Goal: Task Accomplishment & Management: Manage account settings

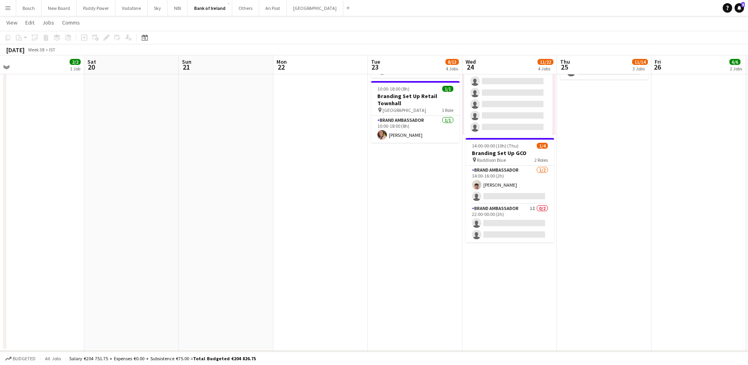
scroll to position [346, 0]
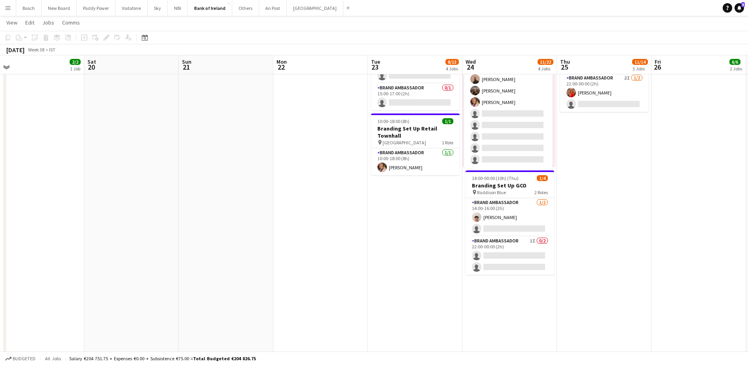
drag, startPoint x: 330, startPoint y: 248, endPoint x: 705, endPoint y: 241, distance: 374.4
click at [704, 241] on app-calendar-viewport "Wed 17 13/22 5 Jobs Thu 18 15/18 3 Jobs Fri 19 2/2 1 Job Sat 20 Sun 21 Mon 22 T…" at bounding box center [374, 368] width 748 height 1366
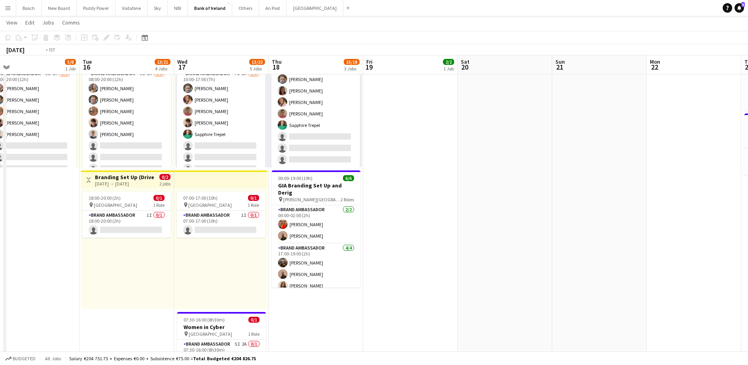
scroll to position [0, 0]
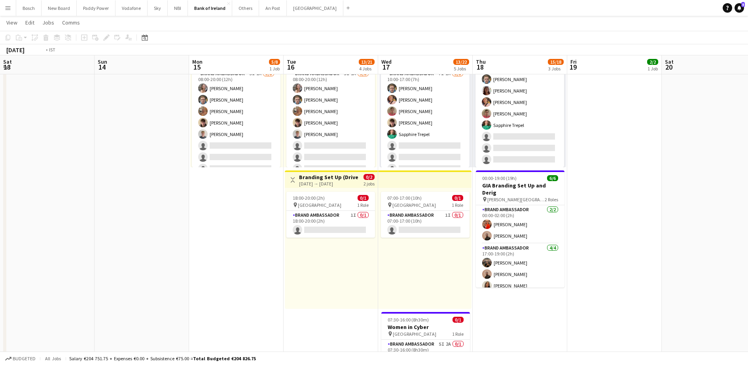
drag, startPoint x: 432, startPoint y: 305, endPoint x: 733, endPoint y: 253, distance: 305.5
click at [733, 253] on app-calendar-viewport "Sat 13 Sun 14 Mon 15 5/8 1 Job Tue 16 13/21 4 Jobs Wed 17 13/22 5 Jobs Thu 18 1…" at bounding box center [374, 368] width 748 height 1366
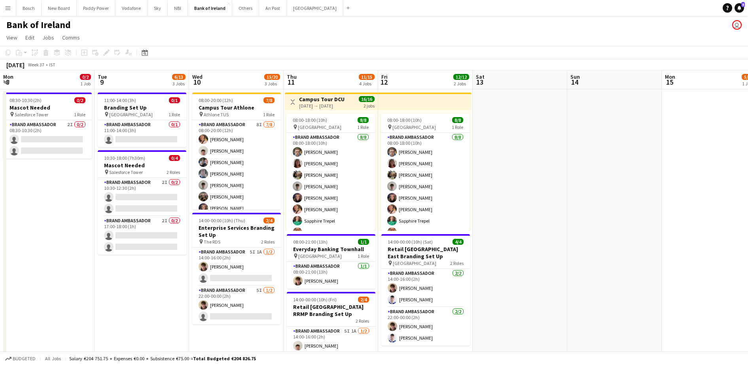
drag, startPoint x: 304, startPoint y: 240, endPoint x: 725, endPoint y: 222, distance: 421.0
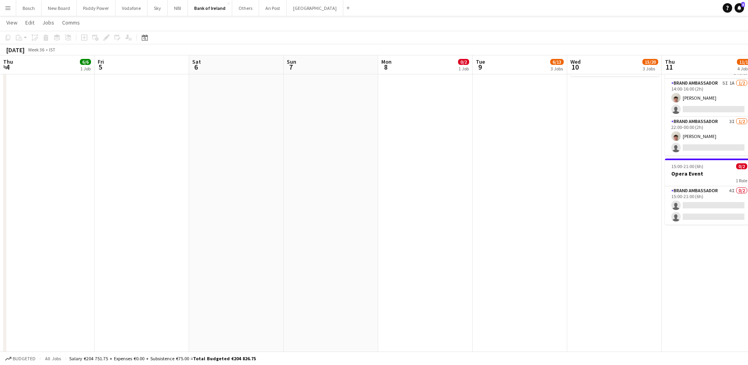
drag, startPoint x: 200, startPoint y: 257, endPoint x: 634, endPoint y: 252, distance: 433.7
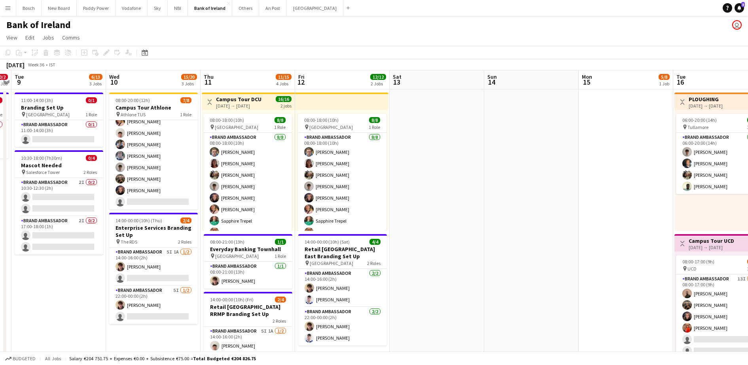
drag, startPoint x: 328, startPoint y: 210, endPoint x: 59, endPoint y: 173, distance: 271.6
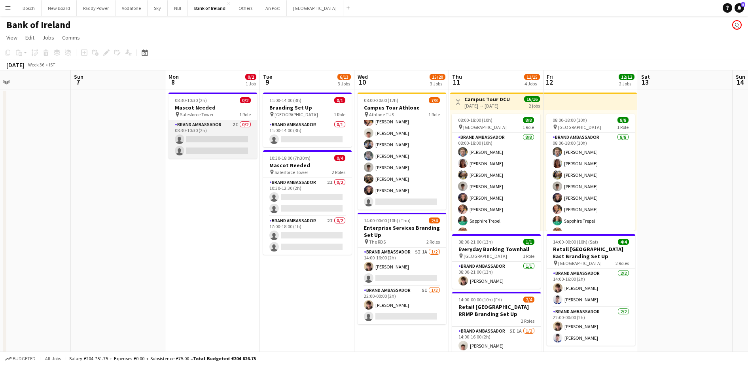
click at [222, 137] on app-card-role "Brand Ambassador 2I 0/2 08:30-10:30 (2h) single-neutral-actions single-neutral-…" at bounding box center [213, 139] width 89 height 38
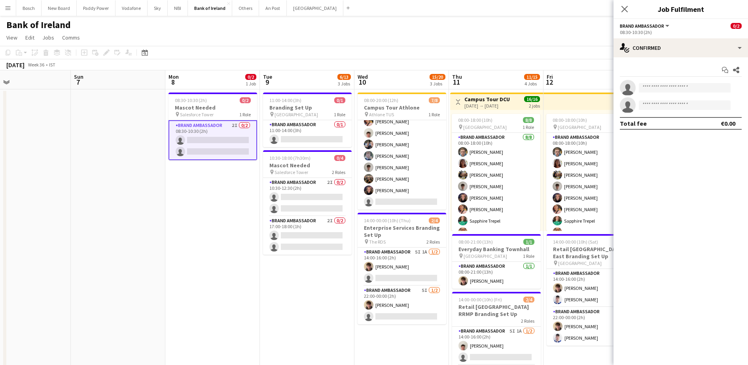
click at [676, 36] on app-options-switcher "Brand Ambassador All roles Brand Ambassador 0/2 08:30-10:30 (2h)" at bounding box center [681, 28] width 135 height 19
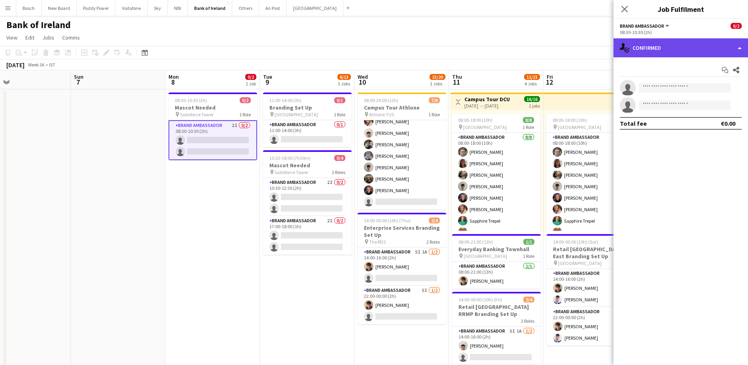
click at [678, 43] on div "single-neutral-actions-check-2 Confirmed" at bounding box center [681, 47] width 135 height 19
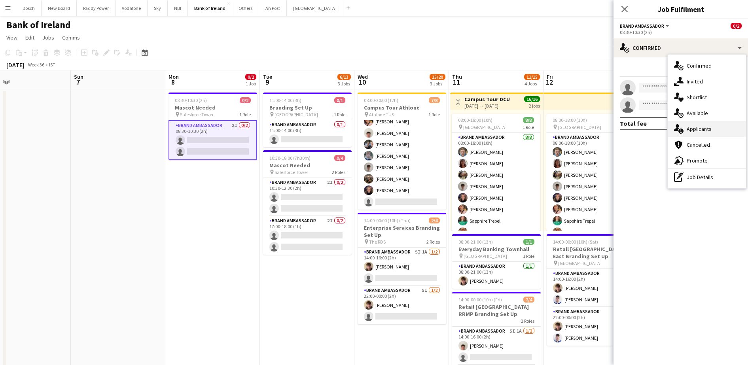
click at [710, 123] on div "single-neutral-actions-information Applicants" at bounding box center [707, 129] width 78 height 16
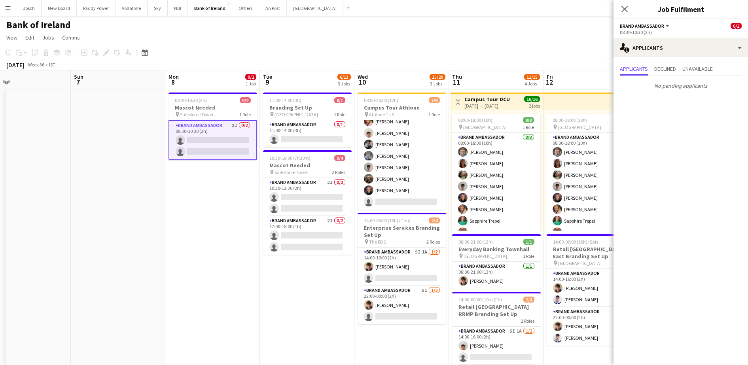
click at [496, 48] on app-toolbar "Copy Paste Paste Ctrl+V Paste with crew Ctrl+Shift+V Paste linked Job [GEOGRAPH…" at bounding box center [374, 52] width 748 height 13
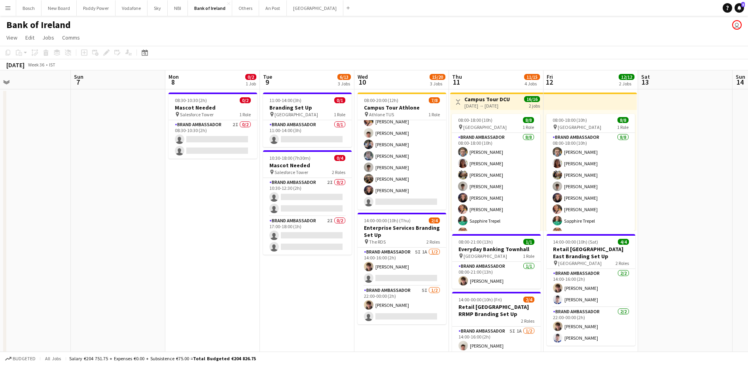
click at [573, 358] on div "Budgeted All jobs Salary €204 751.75 + Expenses €0.00 + Subsistence €75.00 = To…" at bounding box center [374, 358] width 748 height 13
drag, startPoint x: 666, startPoint y: 241, endPoint x: 563, endPoint y: 252, distance: 103.4
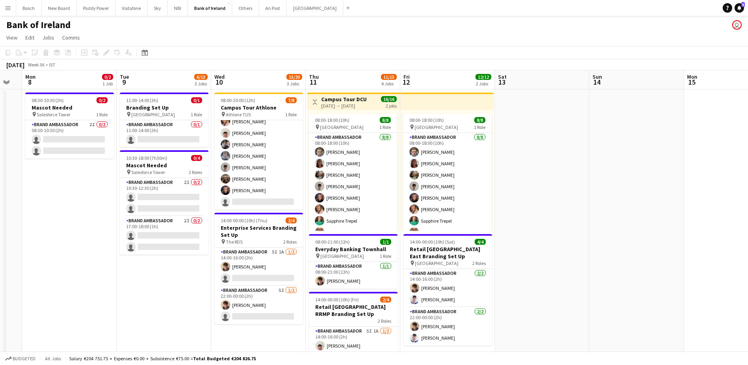
drag, startPoint x: 660, startPoint y: 229, endPoint x: 615, endPoint y: 229, distance: 44.7
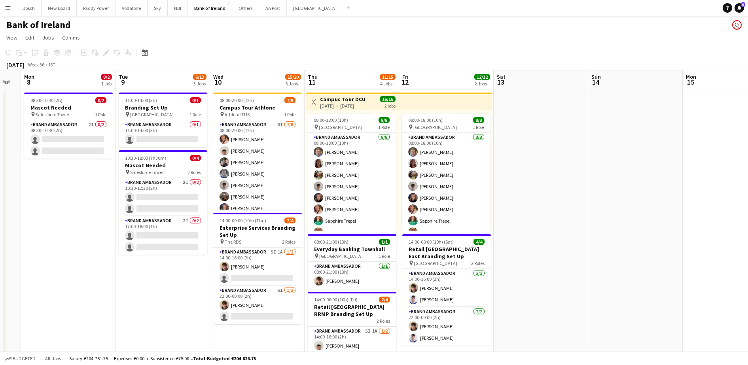
drag, startPoint x: 142, startPoint y: 277, endPoint x: 421, endPoint y: 260, distance: 280.2
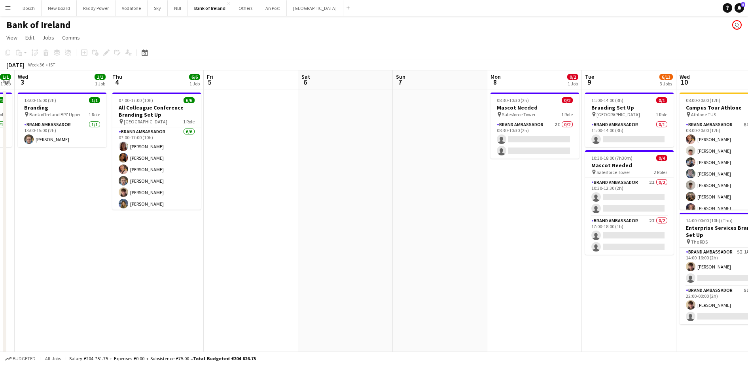
drag, startPoint x: 311, startPoint y: 268, endPoint x: 662, endPoint y: 250, distance: 351.4
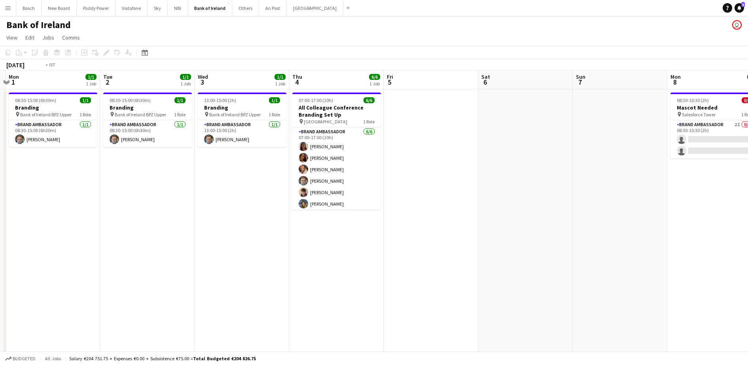
scroll to position [0, 266]
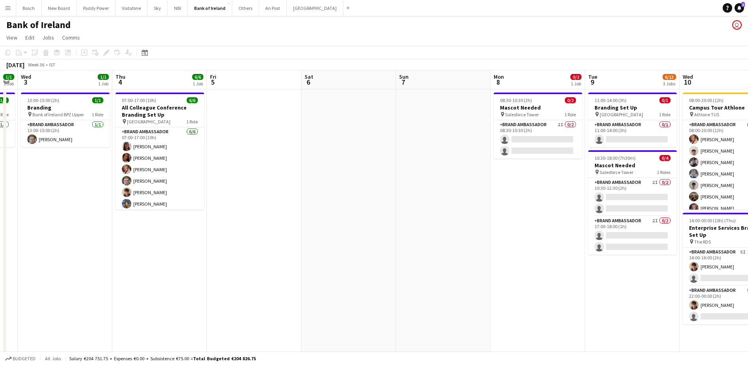
drag, startPoint x: 499, startPoint y: 224, endPoint x: 322, endPoint y: 284, distance: 186.7
drag, startPoint x: 521, startPoint y: 159, endPoint x: 342, endPoint y: 163, distance: 179.3
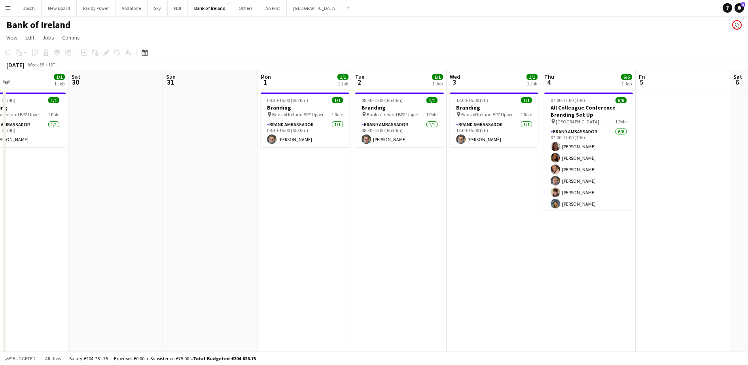
scroll to position [0, 0]
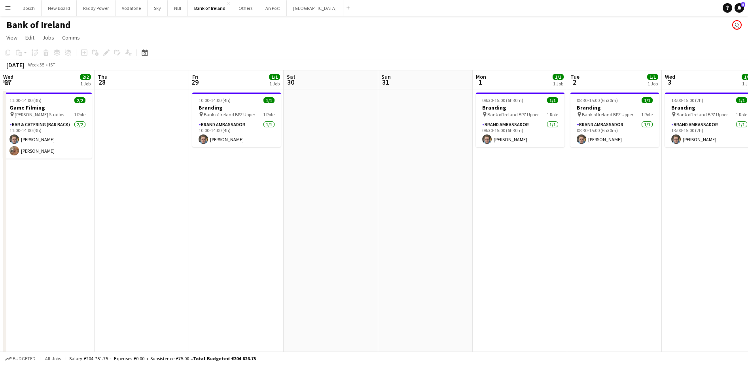
drag, startPoint x: 407, startPoint y: 195, endPoint x: 275, endPoint y: 195, distance: 132.2
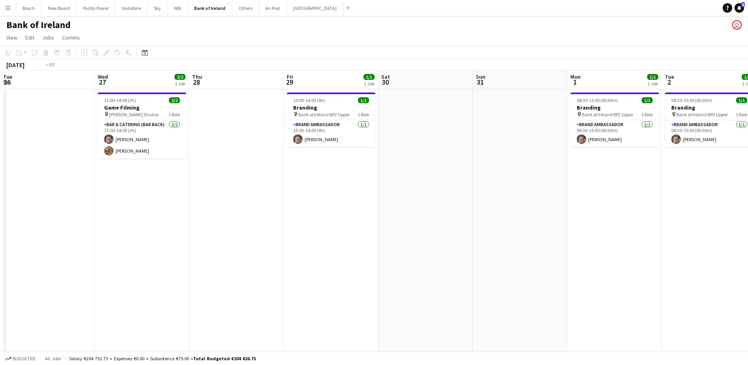
drag, startPoint x: 309, startPoint y: 211, endPoint x: 290, endPoint y: 210, distance: 19.8
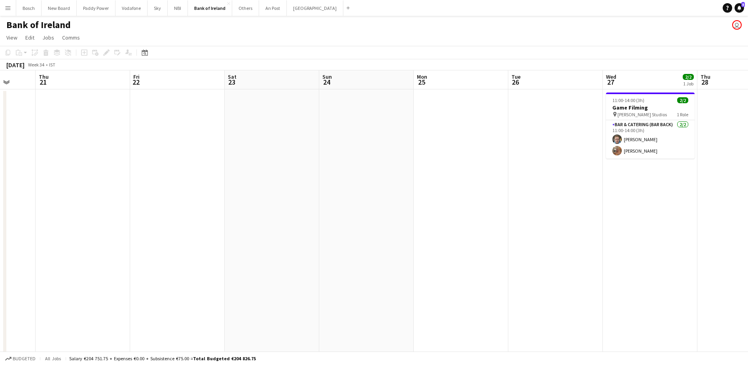
drag, startPoint x: 302, startPoint y: 209, endPoint x: 261, endPoint y: 199, distance: 42.2
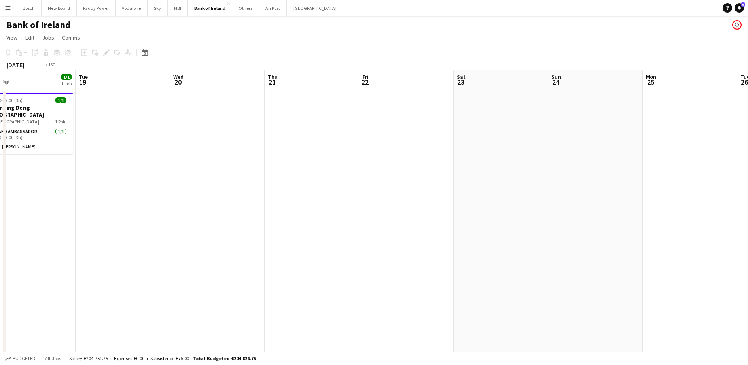
drag, startPoint x: 304, startPoint y: 203, endPoint x: 356, endPoint y: 196, distance: 51.9
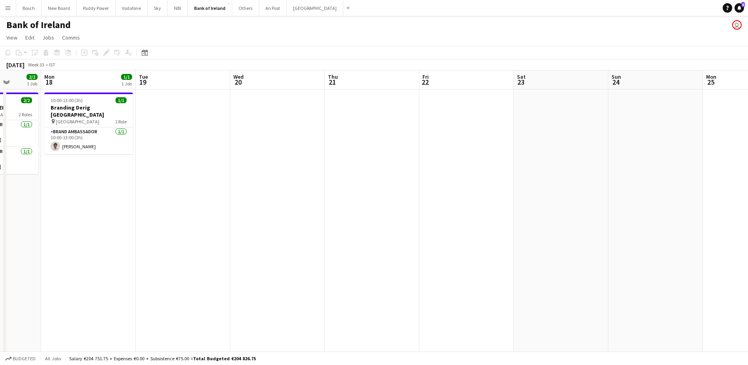
drag, startPoint x: 356, startPoint y: 196, endPoint x: 390, endPoint y: 193, distance: 34.6
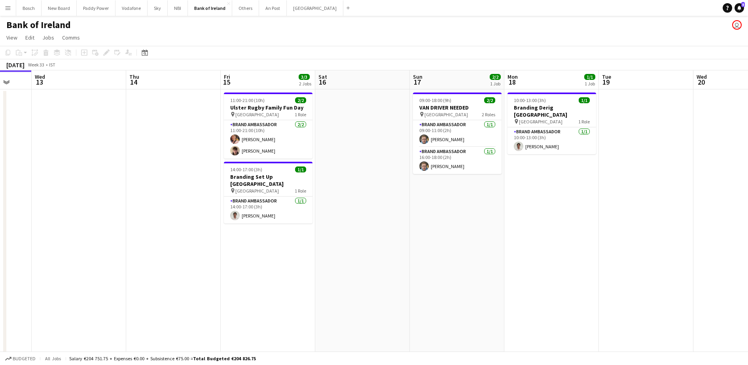
scroll to position [0, 252]
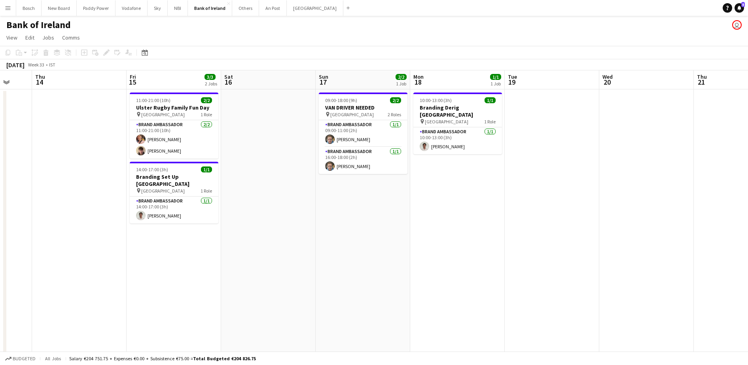
drag, startPoint x: 207, startPoint y: 189, endPoint x: 477, endPoint y: 189, distance: 269.8
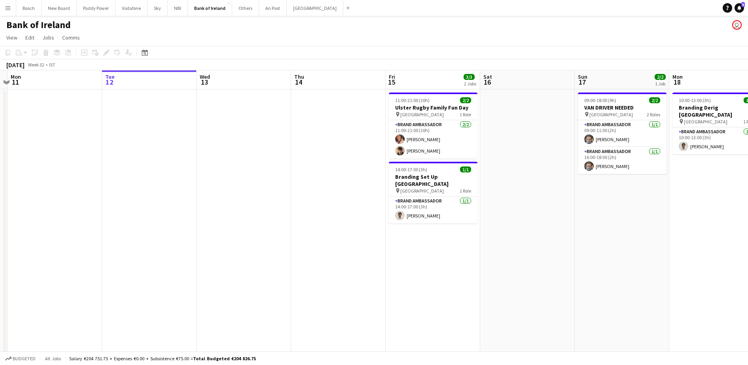
drag, startPoint x: 295, startPoint y: 212, endPoint x: 556, endPoint y: 210, distance: 260.8
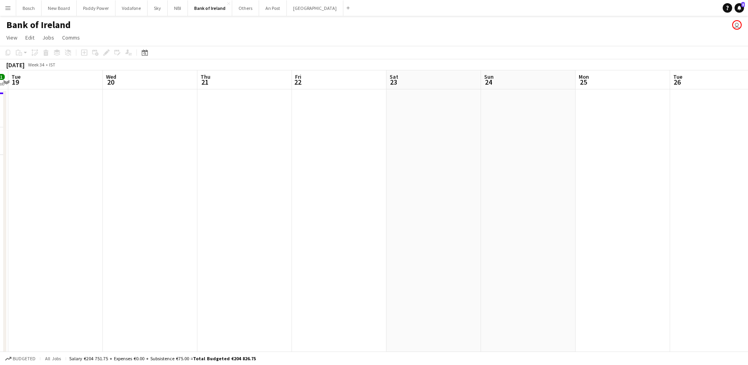
scroll to position [0, 271]
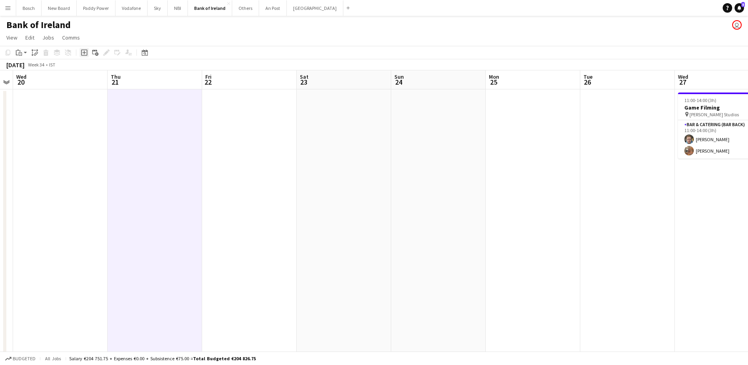
click at [84, 51] on icon at bounding box center [84, 53] width 4 height 4
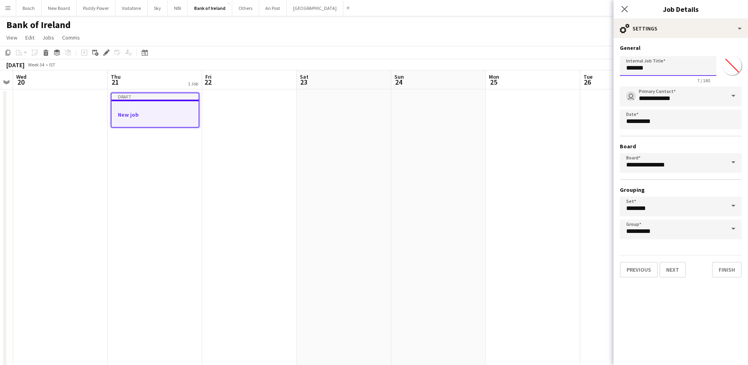
click at [680, 63] on input "*******" at bounding box center [668, 66] width 97 height 20
type input "**********"
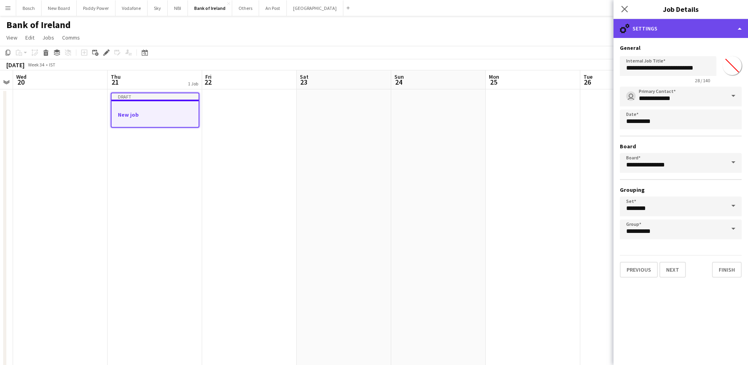
click at [671, 19] on div "cog-double-3 Settings" at bounding box center [681, 28] width 135 height 19
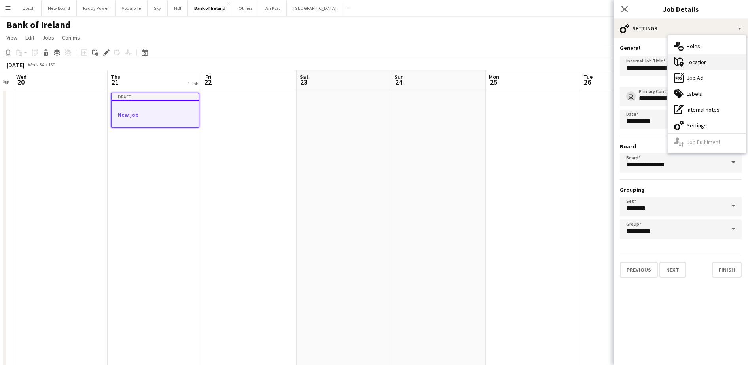
click at [692, 58] on div "maps-pin-1 Location" at bounding box center [707, 62] width 78 height 16
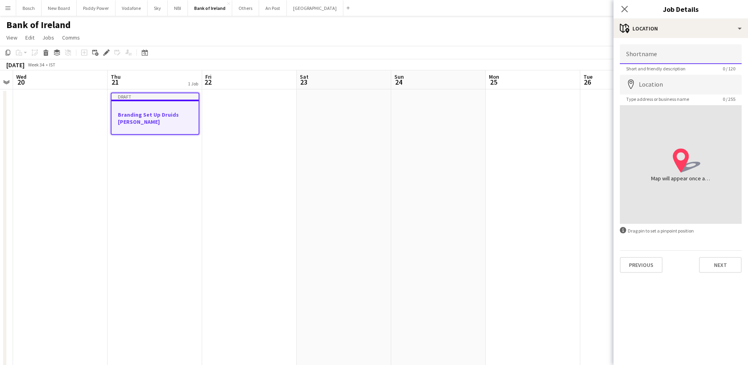
click at [677, 58] on input "Shortname" at bounding box center [681, 54] width 122 height 20
type input "**********"
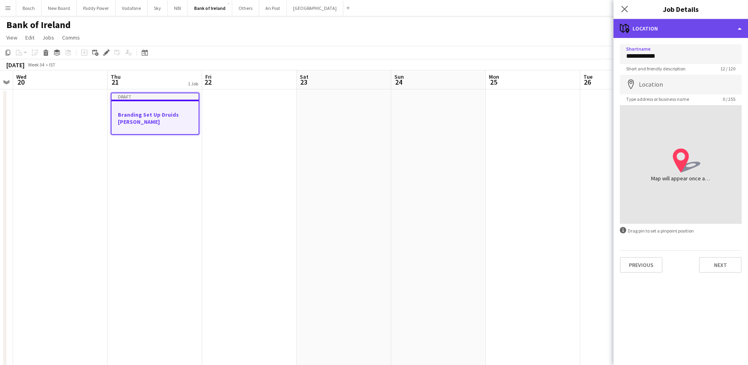
click at [679, 34] on div "maps-pin-1 Location" at bounding box center [681, 28] width 135 height 19
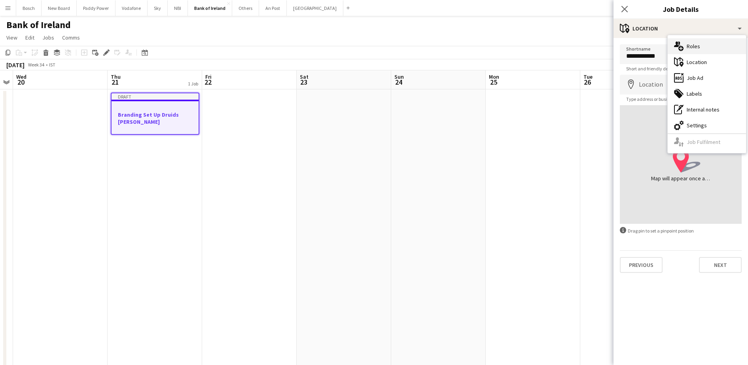
click at [694, 49] on div "multiple-users-add Roles" at bounding box center [707, 46] width 78 height 16
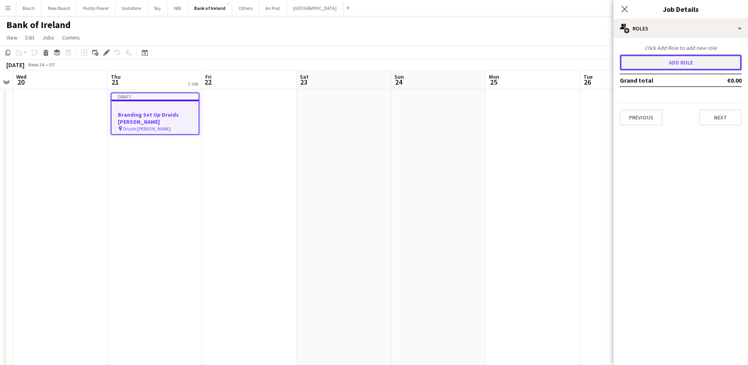
click at [691, 61] on button "Add role" at bounding box center [681, 63] width 122 height 16
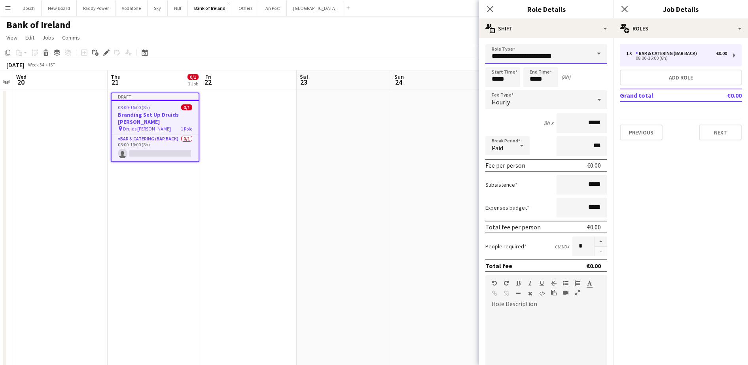
click at [534, 51] on input "**********" at bounding box center [546, 54] width 122 height 20
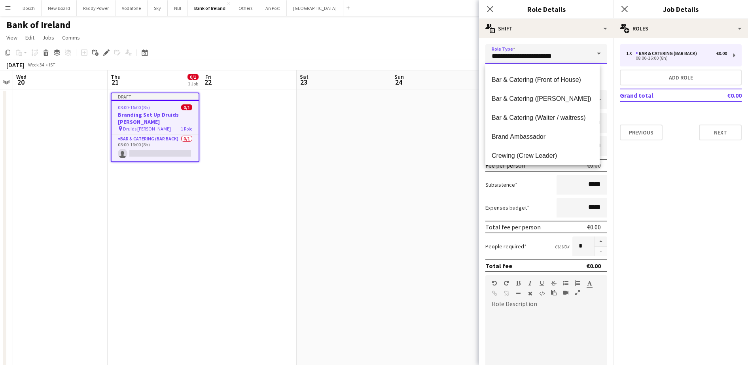
scroll to position [148, 0]
click at [541, 83] on span "Brand Ambassador" at bounding box center [543, 80] width 102 height 8
type input "**********"
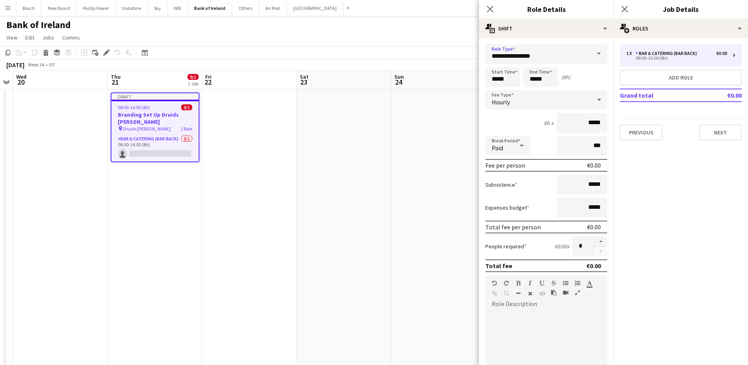
click at [340, 10] on app-navbar "Menu Boards Boards Boards All jobs Status Workforce Workforce My Workforce Recr…" at bounding box center [374, 8] width 748 height 16
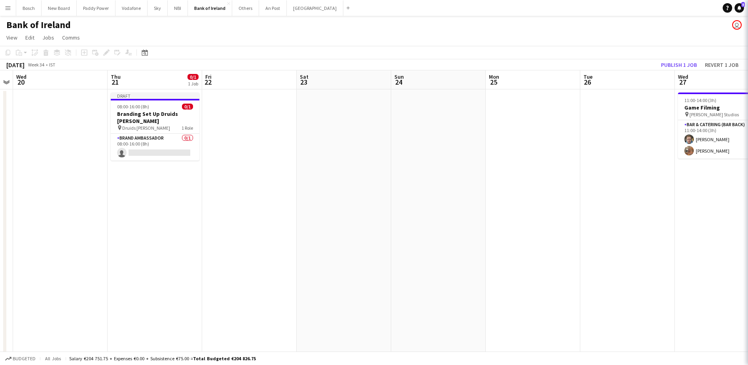
click at [356, 30] on div "Bank of Ireland user" at bounding box center [374, 23] width 748 height 15
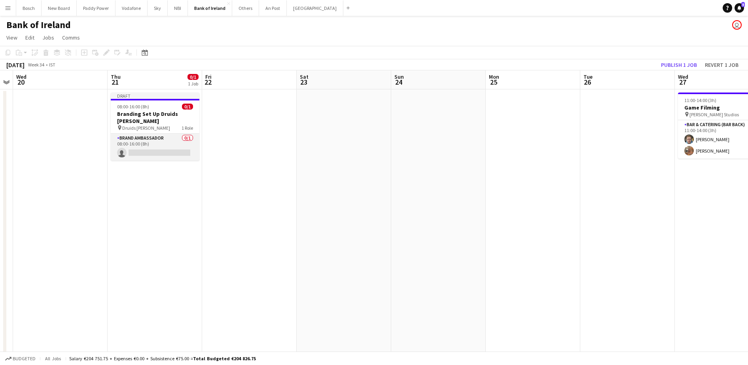
click at [165, 134] on app-card-role "Brand Ambassador 0/1 08:00-16:00 (8h) single-neutral-actions" at bounding box center [155, 147] width 89 height 27
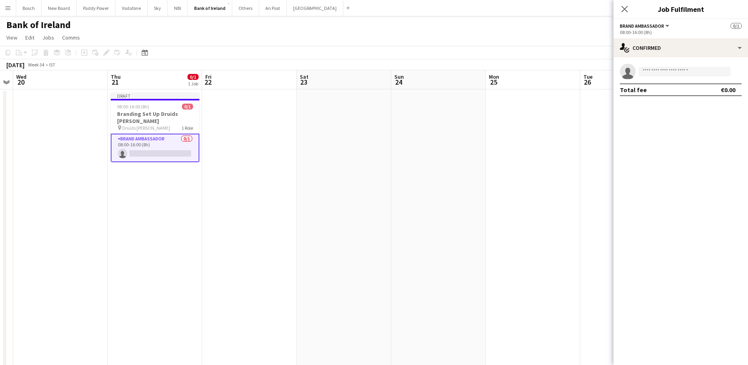
click at [451, 40] on app-page-menu "View Day view expanded Day view collapsed Month view Date picker Jump to [DATE]…" at bounding box center [374, 38] width 748 height 15
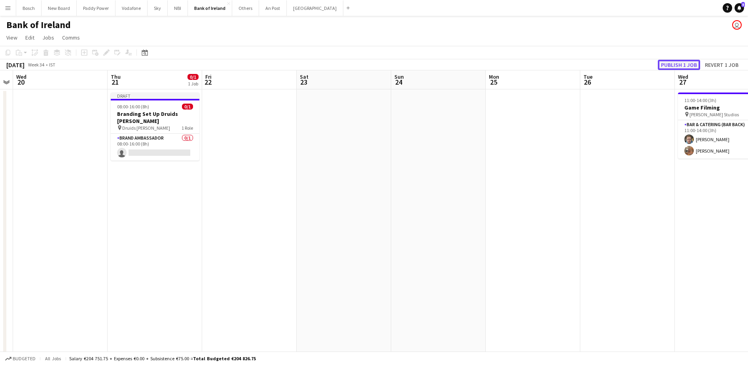
click at [674, 60] on button "Publish 1 job" at bounding box center [679, 65] width 42 height 10
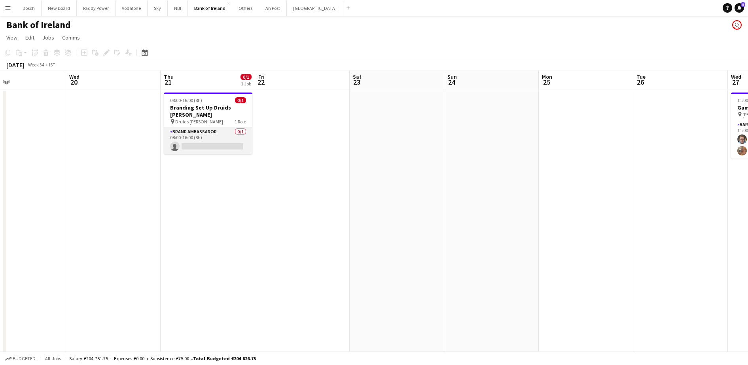
scroll to position [0, 218]
click at [217, 128] on app-card-role "Brand Ambassador 0/1 08:00-16:00 (8h) single-neutral-actions" at bounding box center [207, 140] width 89 height 27
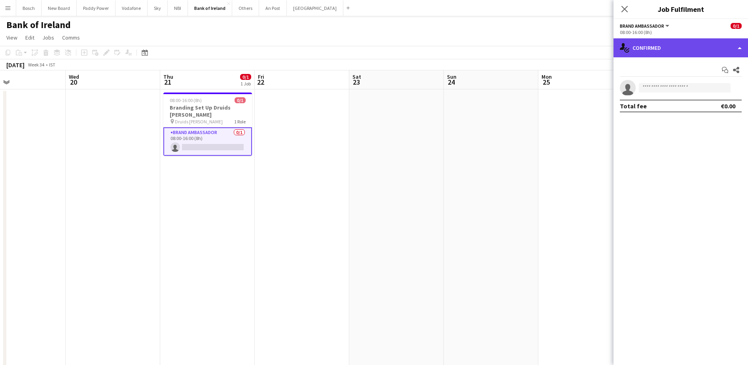
click at [679, 42] on div "single-neutral-actions-check-2 Confirmed" at bounding box center [681, 47] width 135 height 19
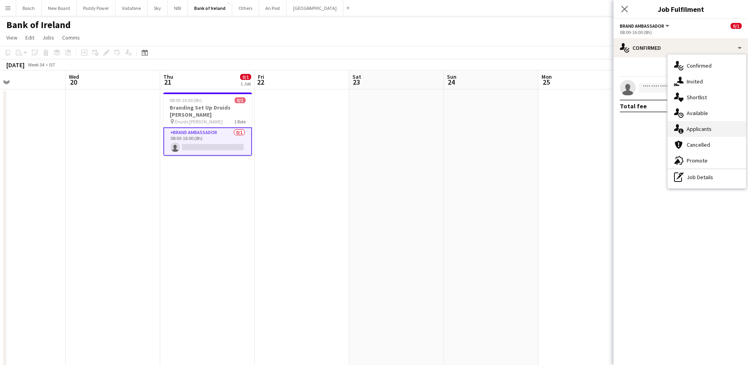
click at [711, 125] on div "single-neutral-actions-information Applicants" at bounding box center [707, 129] width 78 height 16
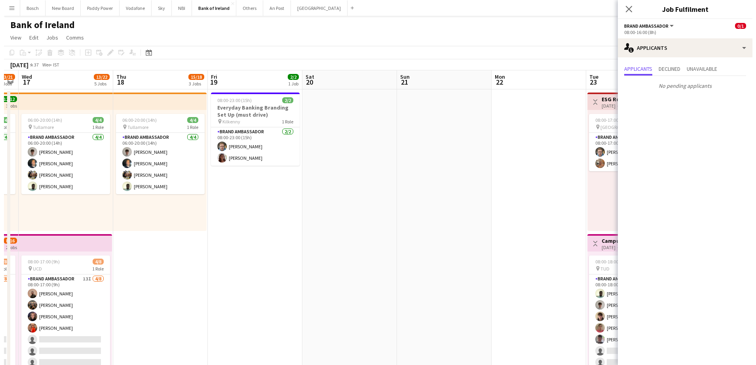
scroll to position [0, 275]
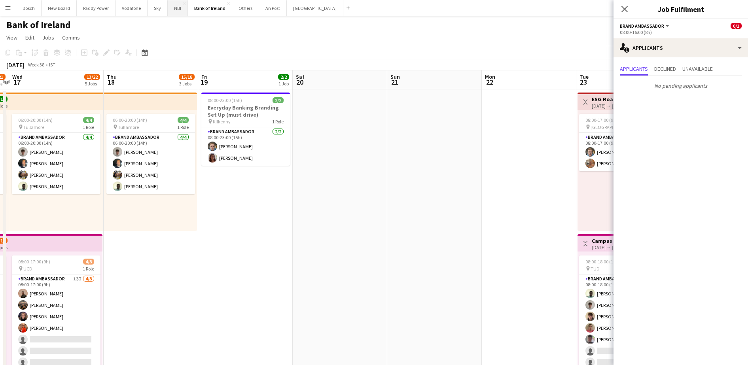
click at [177, 11] on button "NBI Close" at bounding box center [178, 7] width 20 height 15
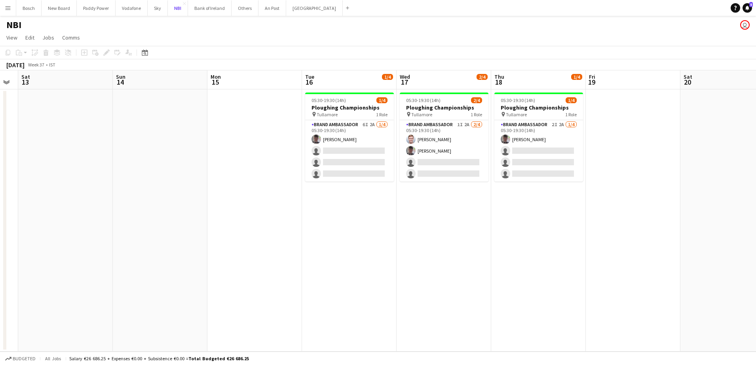
scroll to position [0, 241]
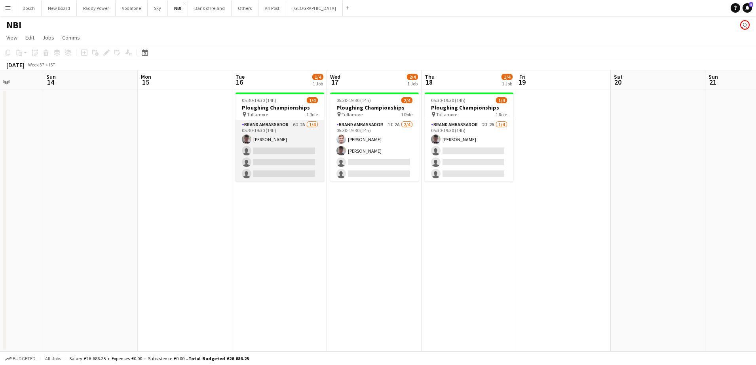
click at [298, 158] on app-card-role "Brand Ambassador 6I 2A [DATE] 05:30-19:30 (14h) [PERSON_NAME] single-neutral-ac…" at bounding box center [279, 150] width 89 height 61
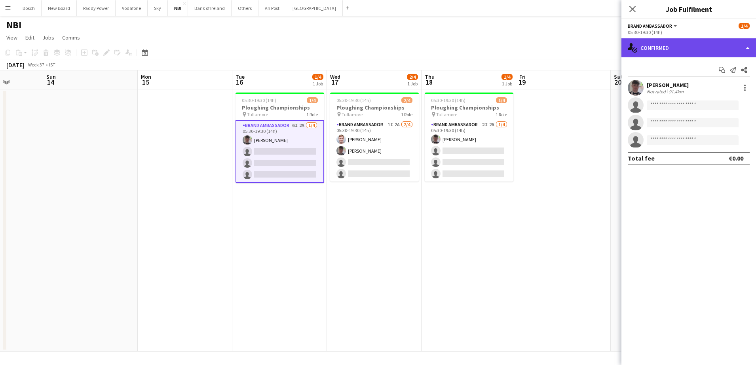
click at [677, 51] on div "single-neutral-actions-check-2 Confirmed" at bounding box center [688, 47] width 135 height 19
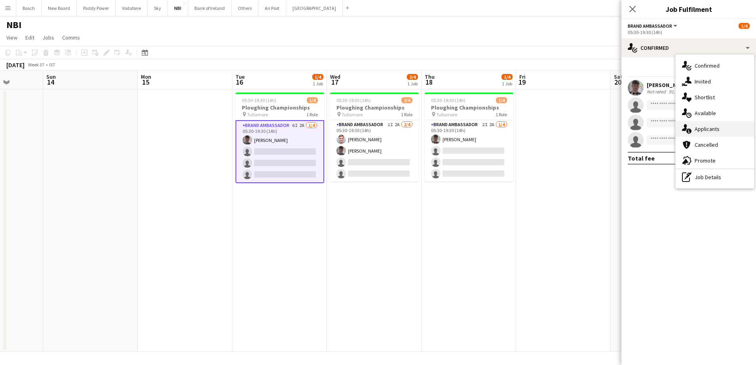
click at [696, 128] on div "single-neutral-actions-information Applicants" at bounding box center [714, 129] width 78 height 16
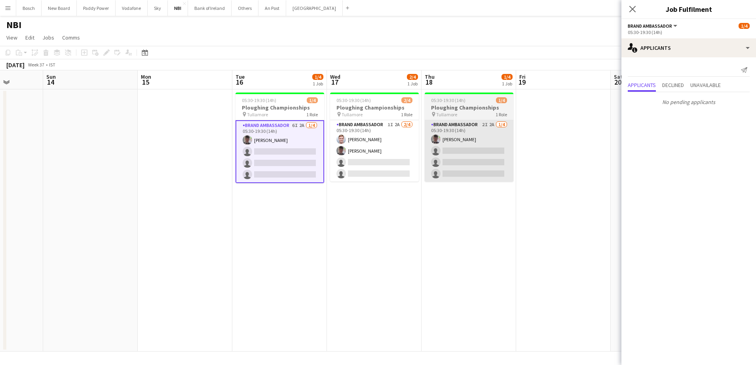
click at [481, 153] on app-card-role "Brand Ambassador 2I 2A [DATE] 05:30-19:30 (14h) [PERSON_NAME] single-neutral-ac…" at bounding box center [469, 150] width 89 height 61
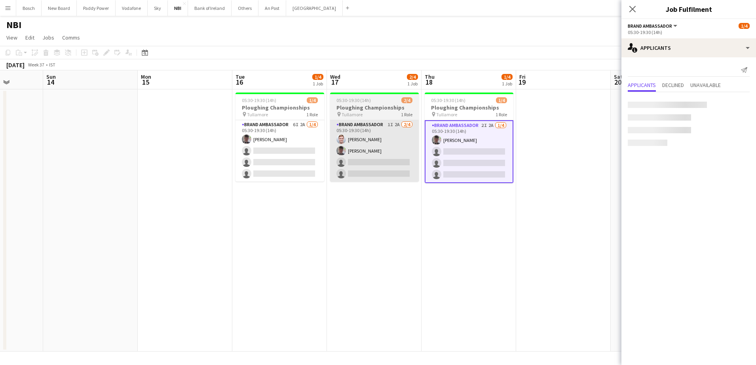
scroll to position [0, 241]
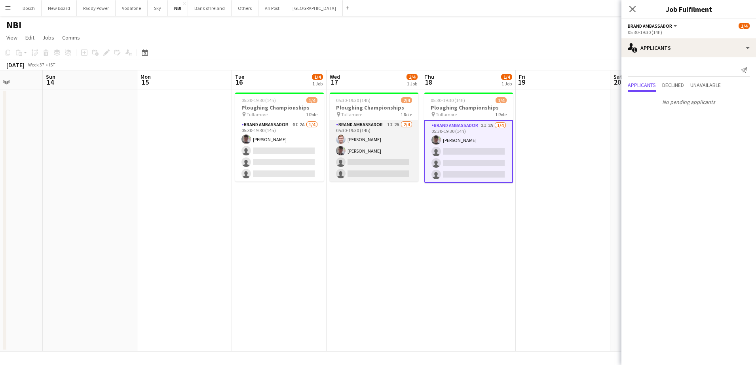
click at [378, 157] on app-card-role "Brand Ambassador 1I 2A [DATE] 05:30-19:30 (14h) [PERSON_NAME] [PERSON_NAME] sin…" at bounding box center [374, 150] width 89 height 61
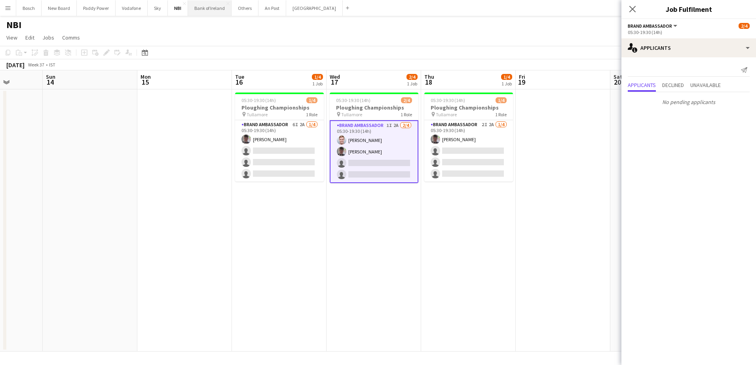
click at [221, 10] on button "Bank of Ireland Close" at bounding box center [210, 7] width 44 height 15
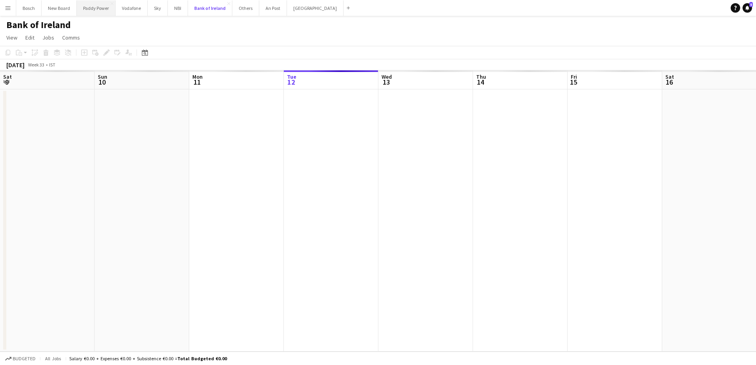
scroll to position [0, 189]
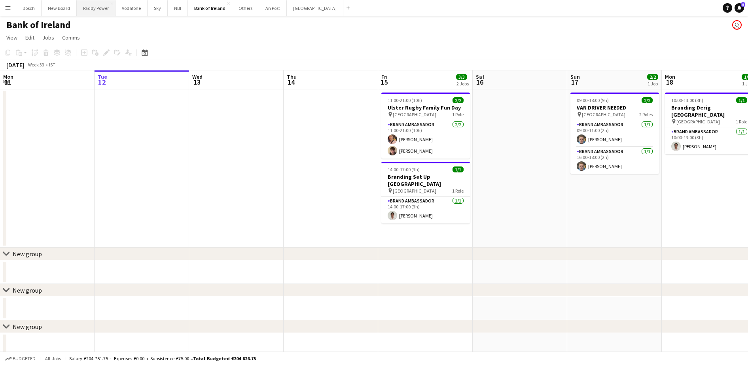
click at [95, 8] on button "Paddy Power Close" at bounding box center [96, 7] width 39 height 15
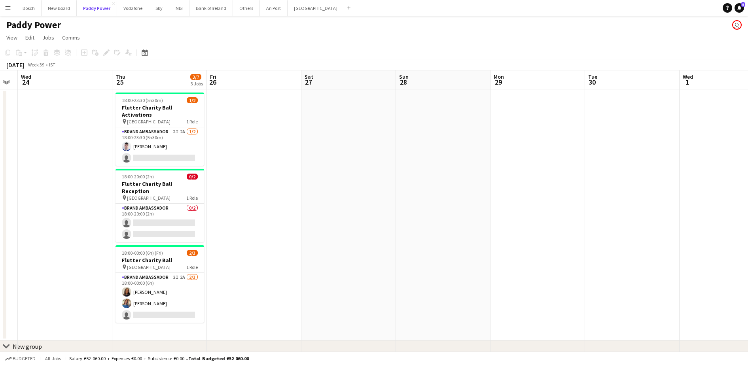
scroll to position [0, 244]
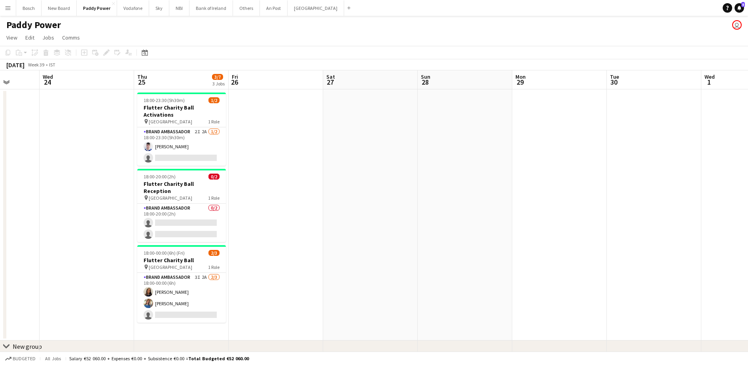
click at [169, 276] on app-card-role "Brand Ambassador 3I 2A [DATE] 18:00-00:00 (6h) [PERSON_NAME] [PERSON_NAME] sing…" at bounding box center [181, 298] width 89 height 50
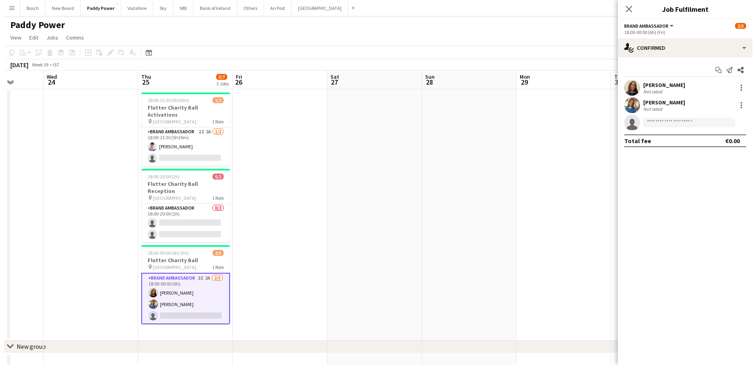
scroll to position [0, 244]
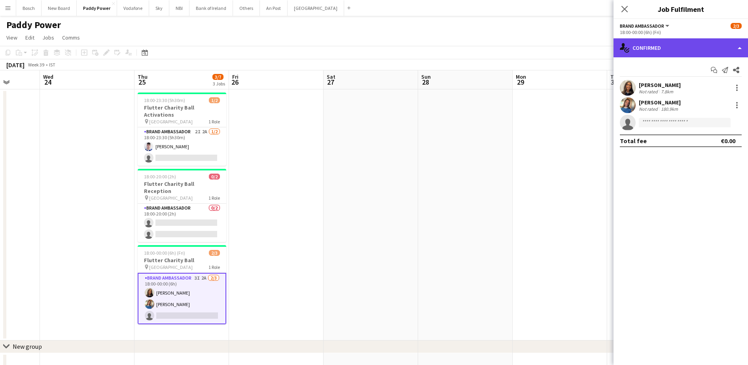
click at [619, 40] on div "single-neutral-actions-check-2 Confirmed" at bounding box center [681, 47] width 135 height 19
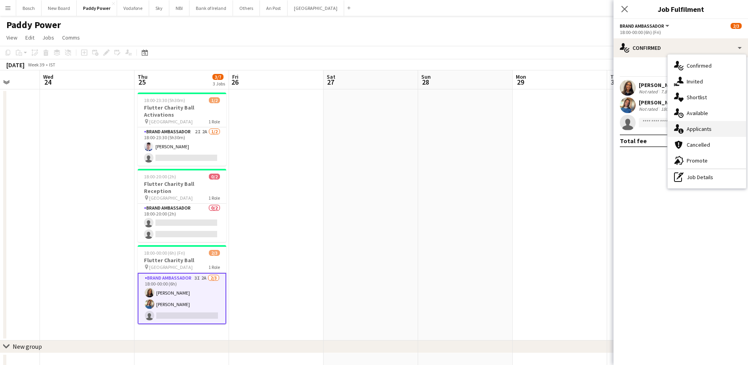
click at [703, 129] on div "single-neutral-actions-information Applicants" at bounding box center [707, 129] width 78 height 16
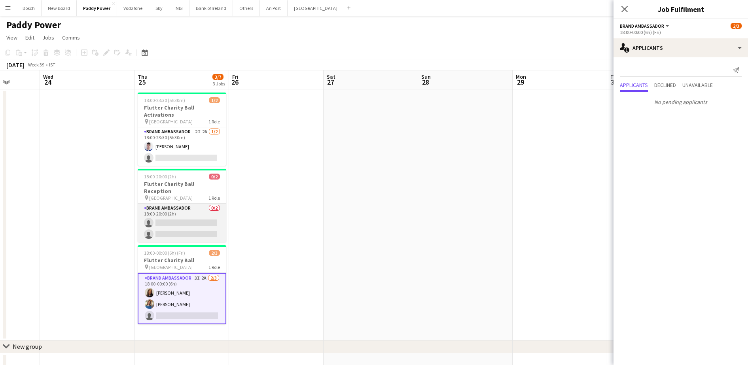
click at [204, 209] on app-card-role "Brand Ambassador 0/2 18:00-20:00 (2h) single-neutral-actions single-neutral-act…" at bounding box center [182, 223] width 89 height 38
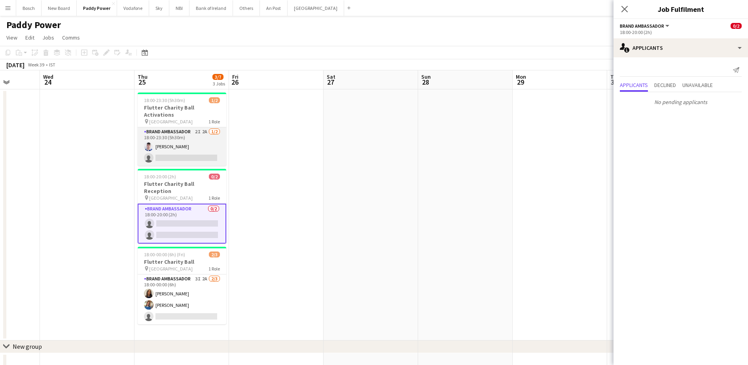
click at [201, 142] on app-card-role "Brand Ambassador 2I 2A [DATE] 18:00-23:30 (5h30m) [DEMOGRAPHIC_DATA][PERSON_NAM…" at bounding box center [182, 146] width 89 height 38
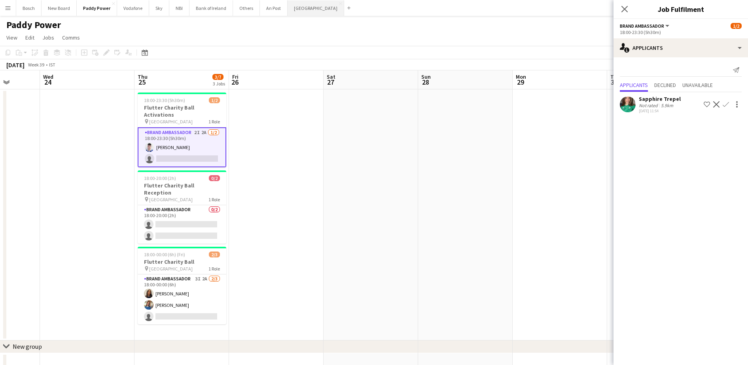
click at [296, 9] on button "[GEOGRAPHIC_DATA] Close" at bounding box center [316, 7] width 57 height 15
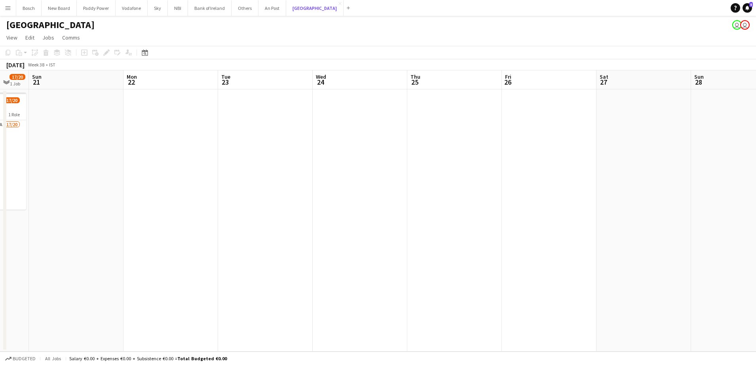
scroll to position [0, 194]
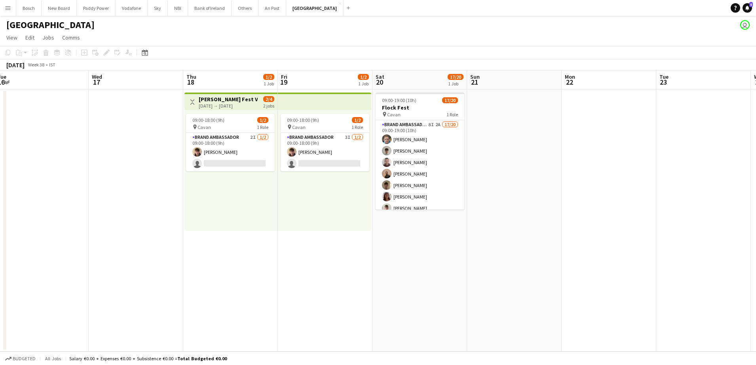
drag, startPoint x: 112, startPoint y: 140, endPoint x: 489, endPoint y: 149, distance: 377.6
click at [489, 149] on app-calendar-viewport "Sun 14 Mon 15 Tue 16 Wed 17 Thu 18 1/2 1 Job Fri 19 1/2 1 Job Sat 20 17/20 1 Jo…" at bounding box center [378, 210] width 756 height 281
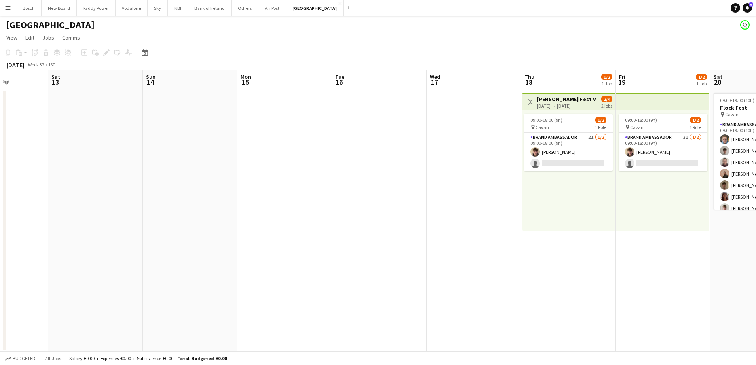
scroll to position [0, 235]
click at [210, 4] on button "Bank of Ireland Close" at bounding box center [210, 7] width 44 height 15
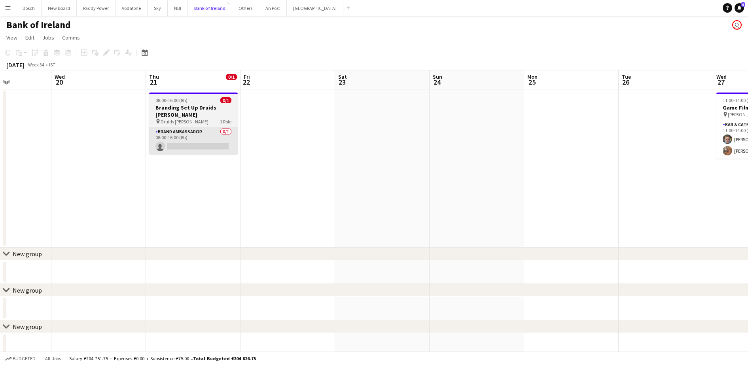
scroll to position [0, 232]
click at [216, 127] on app-card-role "Brand Ambassador 0/1 08:00-16:00 (8h) single-neutral-actions" at bounding box center [194, 140] width 89 height 27
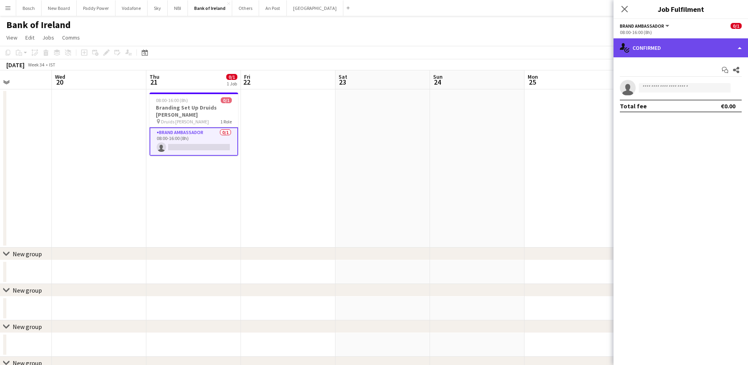
click at [665, 53] on div "single-neutral-actions-check-2 Confirmed" at bounding box center [681, 47] width 135 height 19
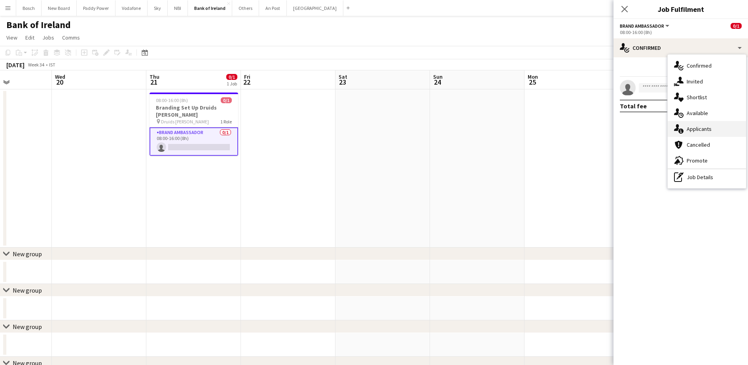
click at [704, 125] on div "single-neutral-actions-information Applicants" at bounding box center [707, 129] width 78 height 16
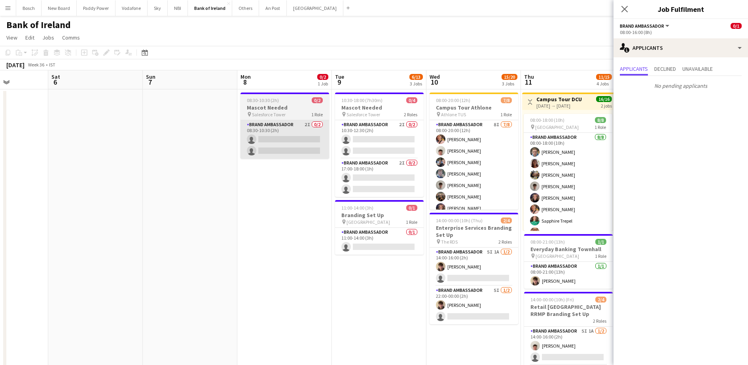
click at [328, 136] on app-card-role "Brand Ambassador 2I 0/2 08:30-10:30 (2h) single-neutral-actions single-neutral-…" at bounding box center [285, 139] width 89 height 38
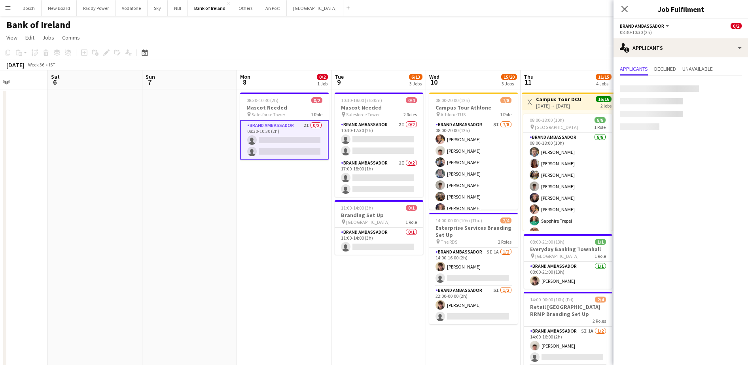
click at [314, 137] on app-card-role "Brand Ambassador 2I 0/2 08:30-10:30 (2h) single-neutral-actions single-neutral-…" at bounding box center [284, 140] width 89 height 40
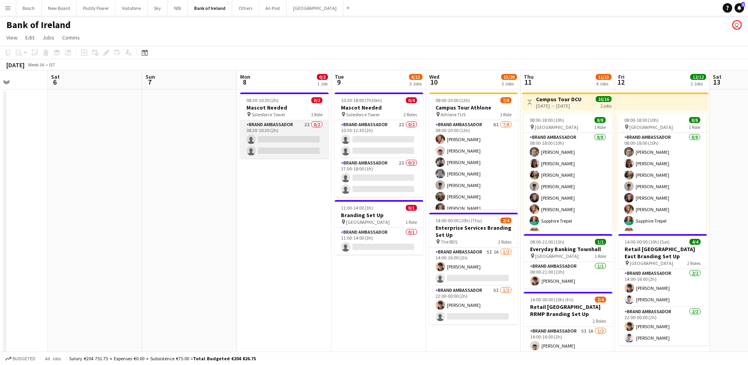
click at [314, 137] on app-card-role "Brand Ambassador 2I 0/2 08:30-10:30 (2h) single-neutral-actions single-neutral-…" at bounding box center [284, 139] width 89 height 38
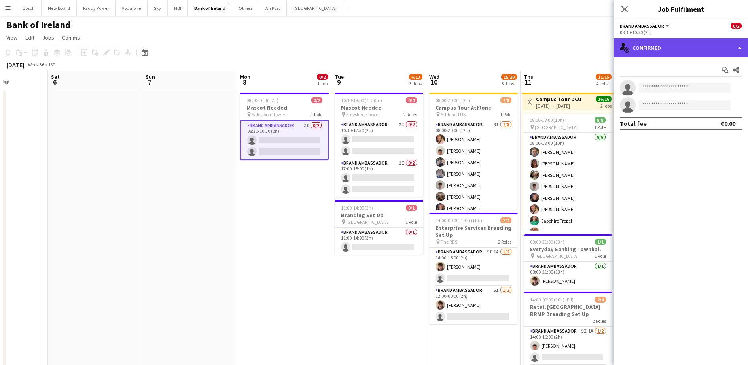
click at [704, 54] on div "single-neutral-actions-check-2 Confirmed" at bounding box center [681, 47] width 135 height 19
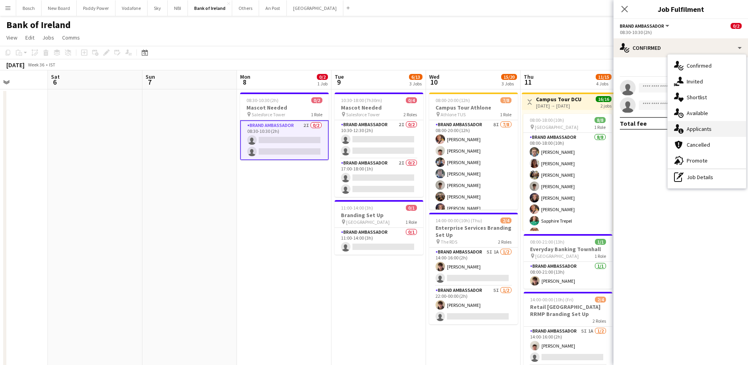
click at [704, 129] on div "single-neutral-actions-information Applicants" at bounding box center [707, 129] width 78 height 16
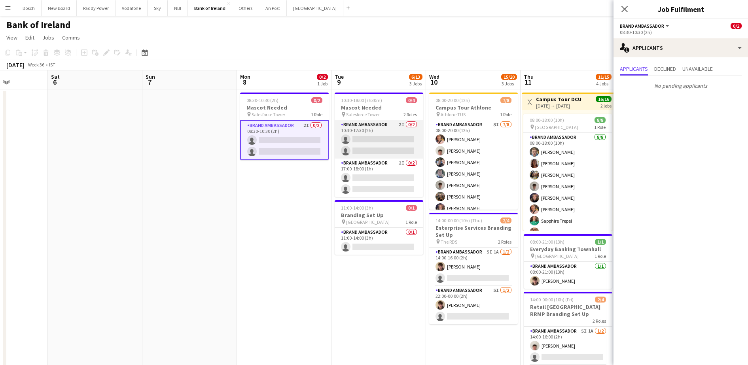
click at [336, 148] on app-card-role "Brand Ambassador 2I 0/2 10:30-12:30 (2h) single-neutral-actions single-neutral-…" at bounding box center [379, 139] width 89 height 38
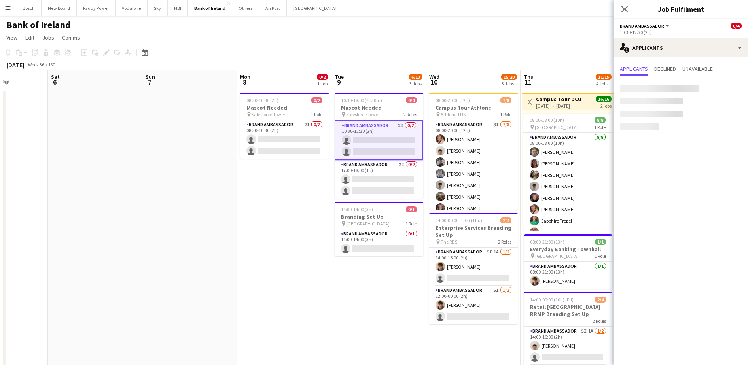
click at [385, 140] on app-card-role "Brand Ambassador 2I 0/2 10:30-12:30 (2h) single-neutral-actions single-neutral-…" at bounding box center [379, 140] width 89 height 40
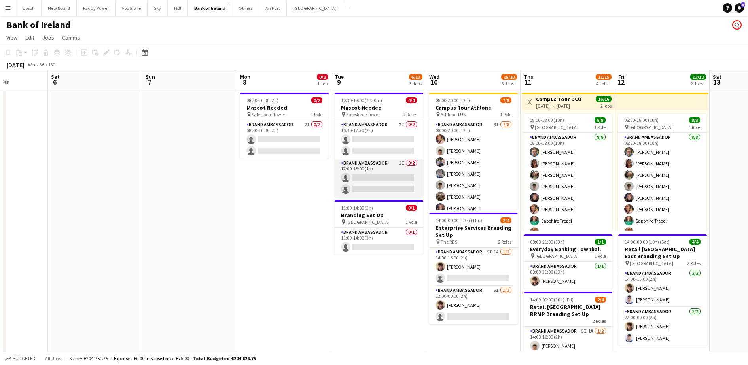
click at [396, 197] on app-card-role "Brand Ambassador 2I 0/2 17:00-18:00 (1h) single-neutral-actions single-neutral-…" at bounding box center [379, 178] width 89 height 38
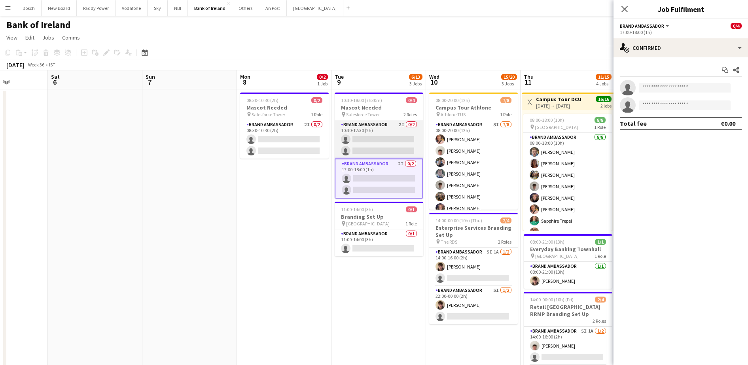
click at [394, 152] on app-card-role "Brand Ambassador 2I 0/2 10:30-12:30 (2h) single-neutral-actions single-neutral-…" at bounding box center [379, 139] width 89 height 38
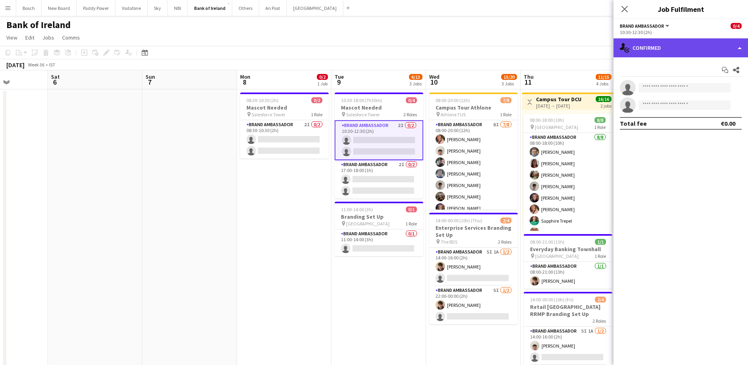
click at [667, 50] on div "single-neutral-actions-check-2 Confirmed" at bounding box center [681, 47] width 135 height 19
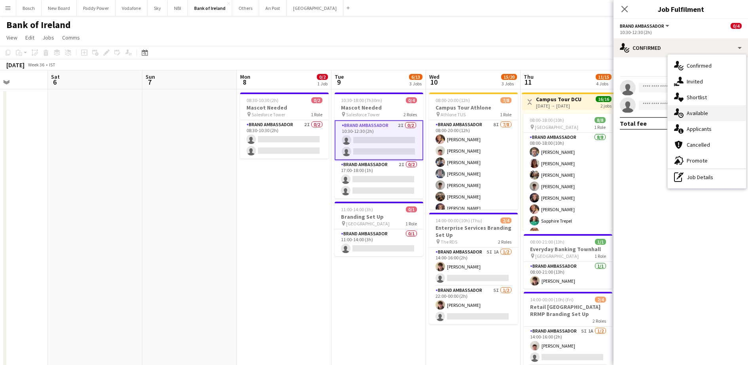
click at [696, 111] on div "single-neutral-actions-upload Available" at bounding box center [707, 113] width 78 height 16
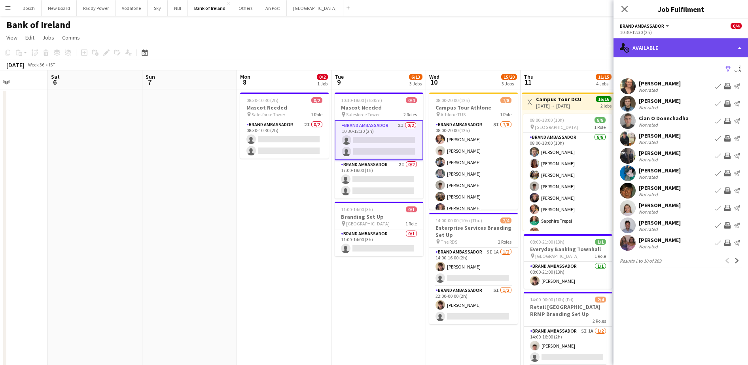
click at [675, 45] on div "single-neutral-actions-upload Available" at bounding box center [681, 47] width 135 height 19
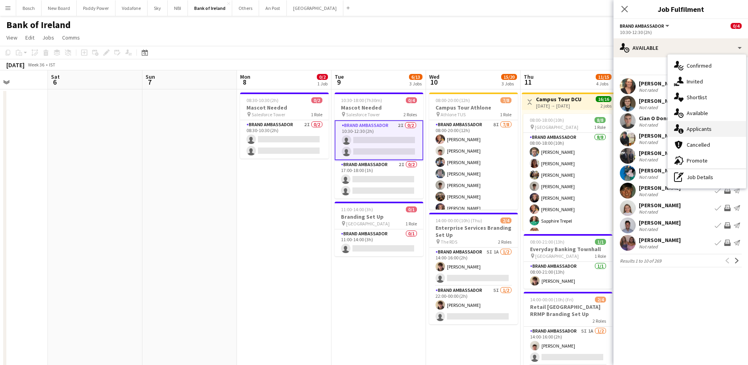
click at [698, 125] on div "single-neutral-actions-information Applicants" at bounding box center [707, 129] width 78 height 16
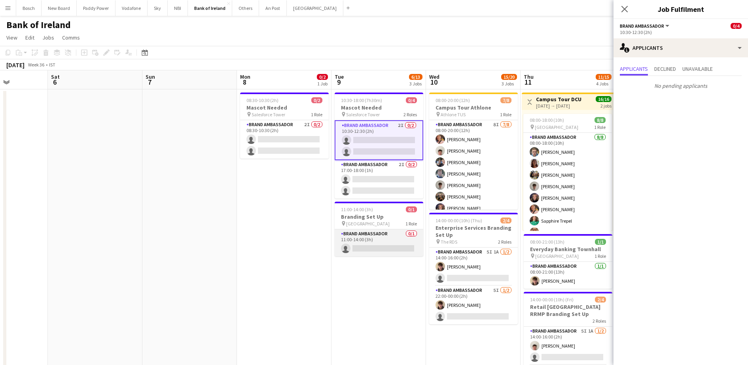
click at [375, 230] on app-card-role "Brand Ambassador 0/1 11:00-14:00 (3h) single-neutral-actions" at bounding box center [379, 242] width 89 height 27
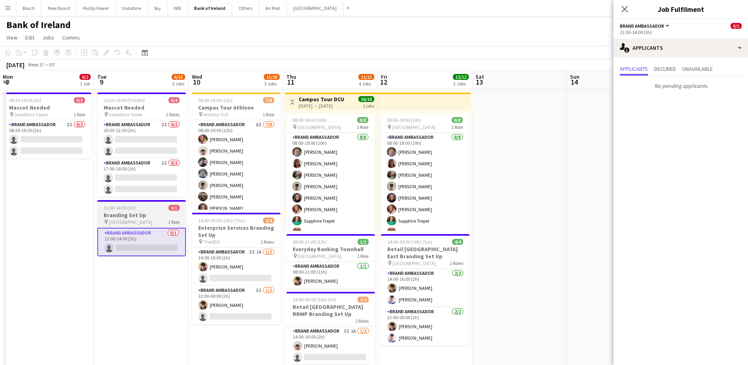
scroll to position [99, 0]
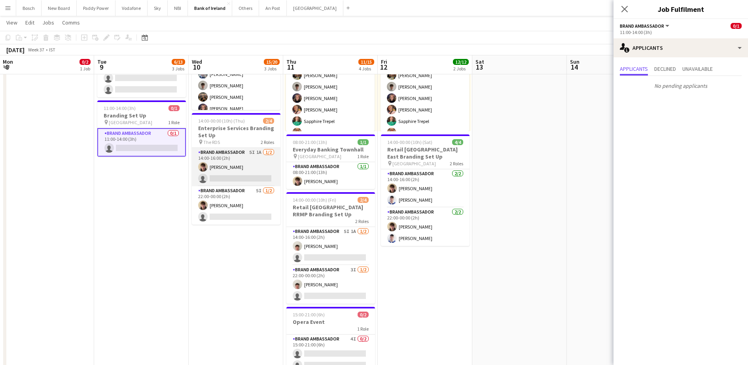
click at [233, 166] on app-card-role "Brand Ambassador 5I 1A [DATE] 14:00-16:00 (2h) [PERSON_NAME] single-neutral-act…" at bounding box center [236, 167] width 89 height 38
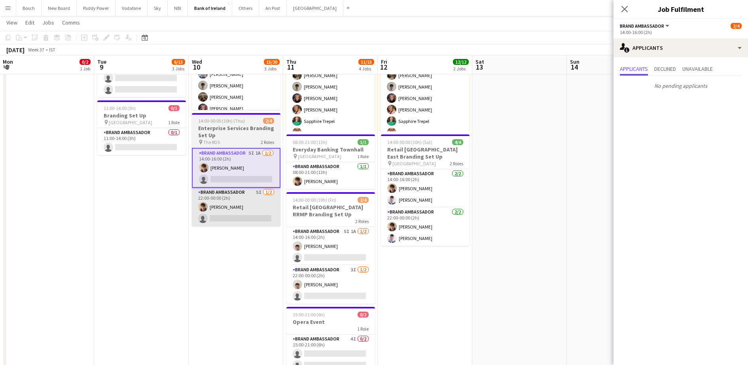
click at [273, 201] on app-card-role "Brand Ambassador 5I [DATE] 22:00-00:00 (2h) [PERSON_NAME] single-neutral-actions" at bounding box center [236, 207] width 89 height 38
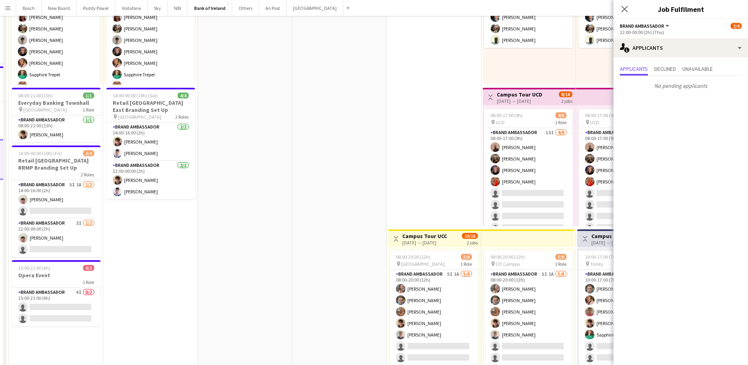
scroll to position [0, 0]
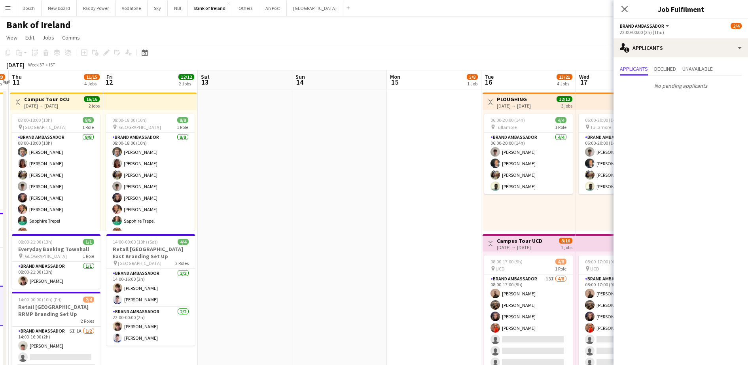
click at [504, 55] on app-toolbar "Copy Paste Paste Ctrl+V Paste with crew Ctrl+Shift+V Paste linked Job [GEOGRAPH…" at bounding box center [374, 52] width 748 height 13
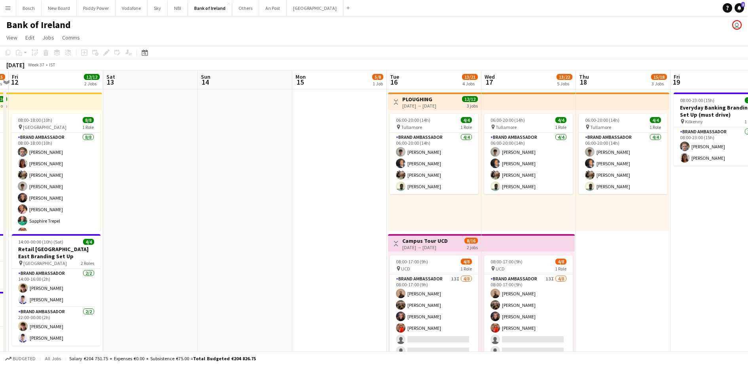
drag, startPoint x: 372, startPoint y: 98, endPoint x: 293, endPoint y: 91, distance: 78.6
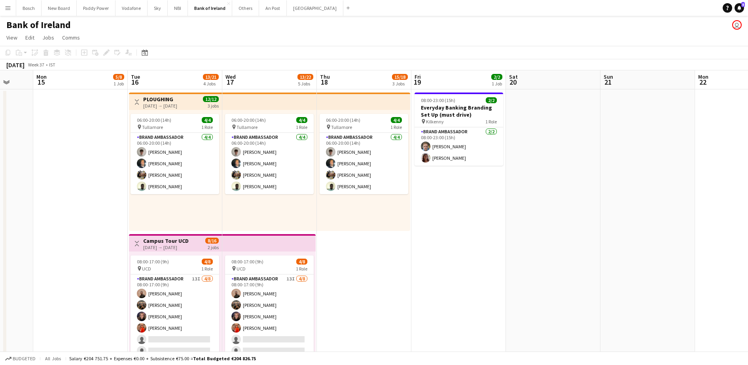
drag, startPoint x: 675, startPoint y: 244, endPoint x: 430, endPoint y: 202, distance: 248.9
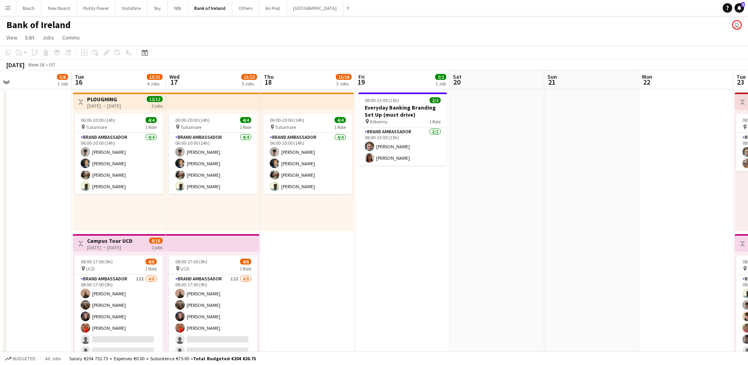
drag, startPoint x: 537, startPoint y: 62, endPoint x: 548, endPoint y: 51, distance: 16.2
click at [548, 51] on div "Copy Paste Paste Ctrl+V Paste with crew Ctrl+Shift+V Paste linked Job [GEOGRAPH…" at bounding box center [374, 58] width 748 height 25
click at [548, 51] on app-toolbar "Copy Paste Paste Ctrl+V Paste with crew Ctrl+Shift+V Paste linked Job [GEOGRAPH…" at bounding box center [374, 52] width 748 height 13
click at [554, 37] on app-page-menu "View Day view expanded Day view collapsed Month view Date picker Jump to [DATE]…" at bounding box center [374, 38] width 748 height 15
